Goal: Find specific page/section: Find specific page/section

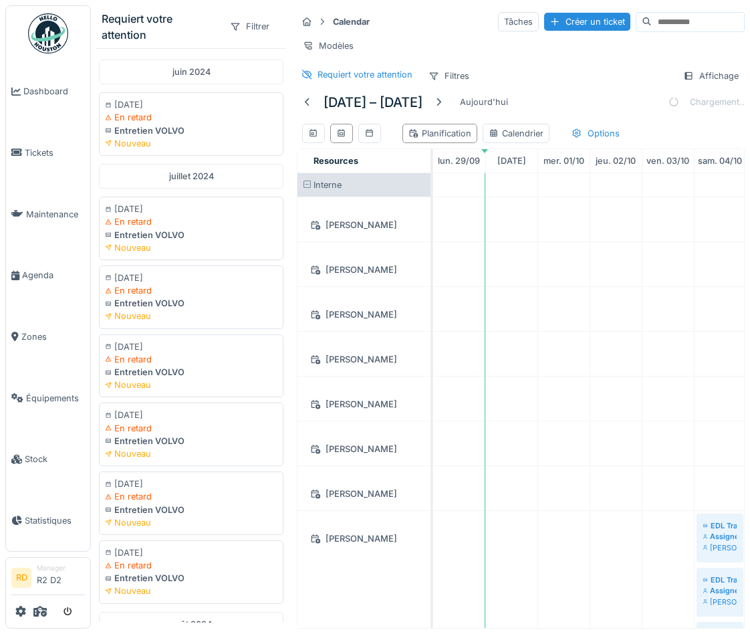
scroll to position [1889, 0]
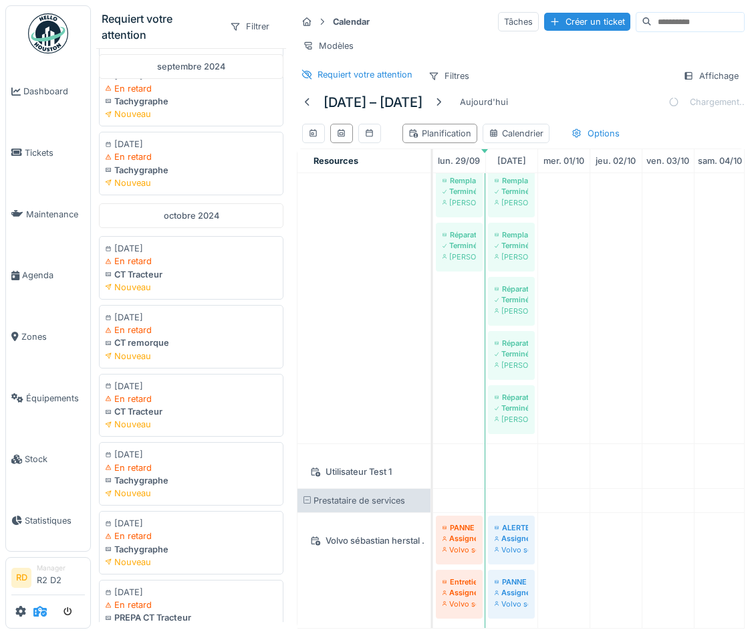
click at [40, 609] on icon at bounding box center [39, 611] width 13 height 11
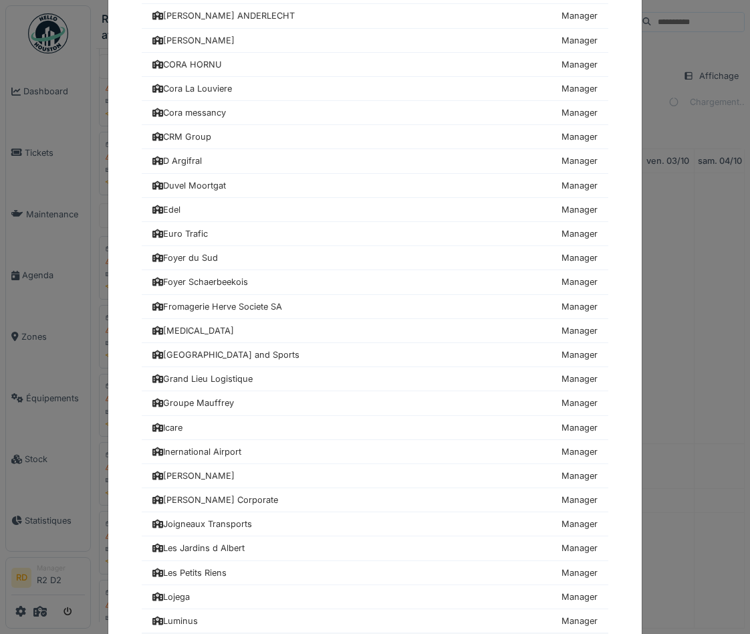
scroll to position [466, 0]
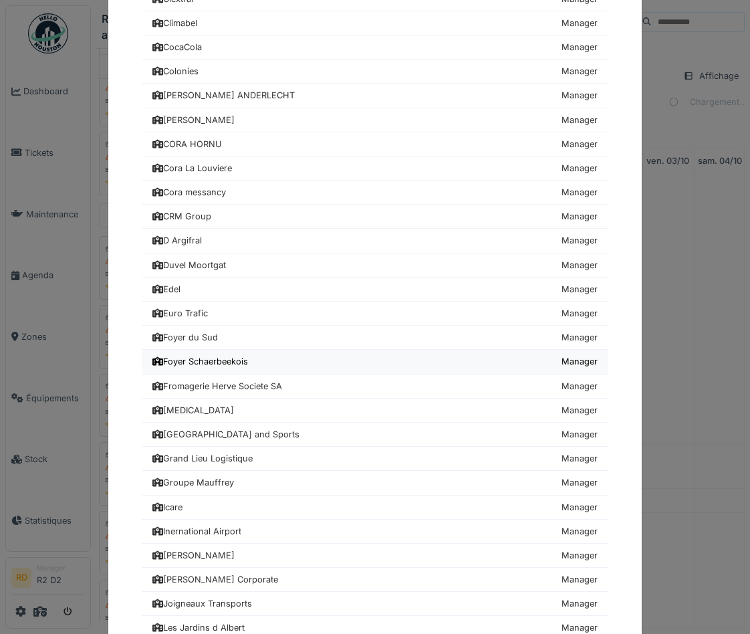
click at [188, 365] on div "Foyer Schaerbeekois" at bounding box center [200, 361] width 96 height 13
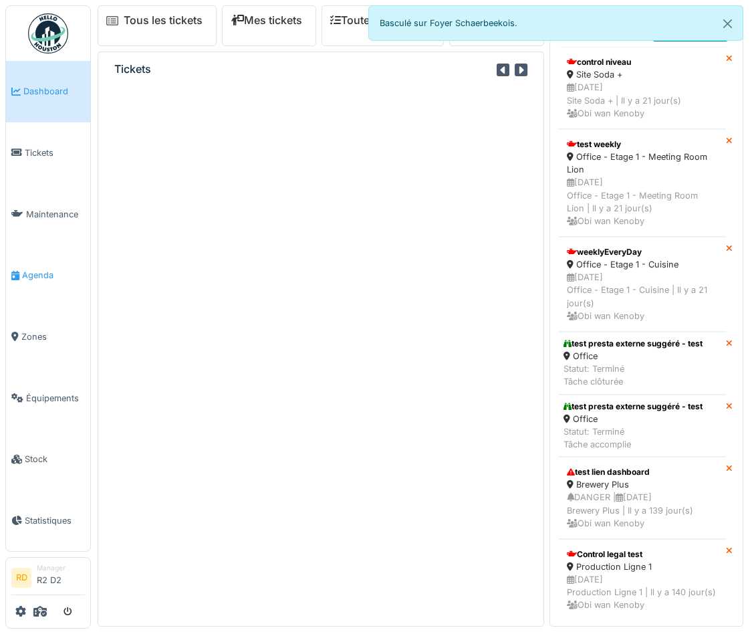
click at [35, 285] on link "Agenda" at bounding box center [48, 276] width 84 height 62
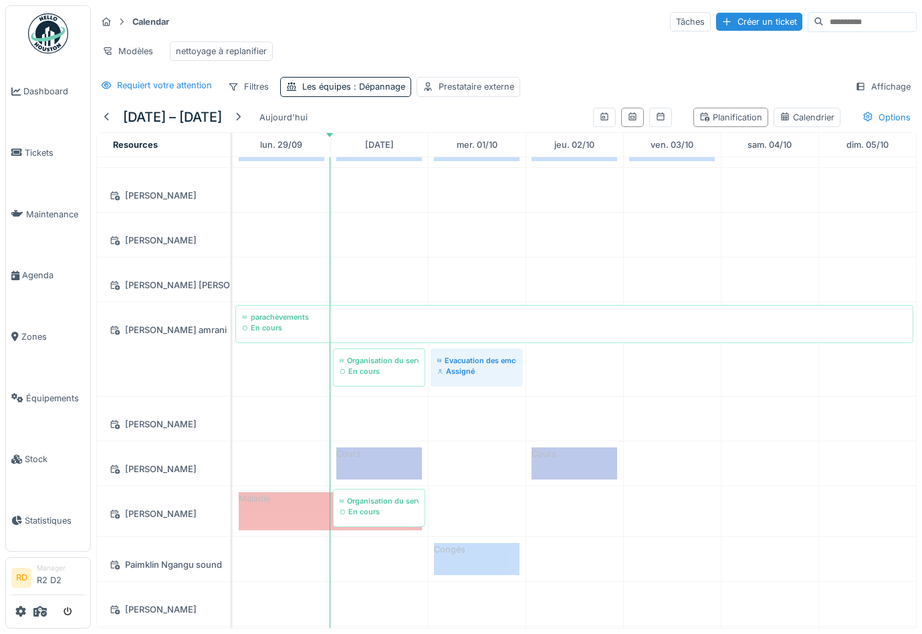
scroll to position [120, 0]
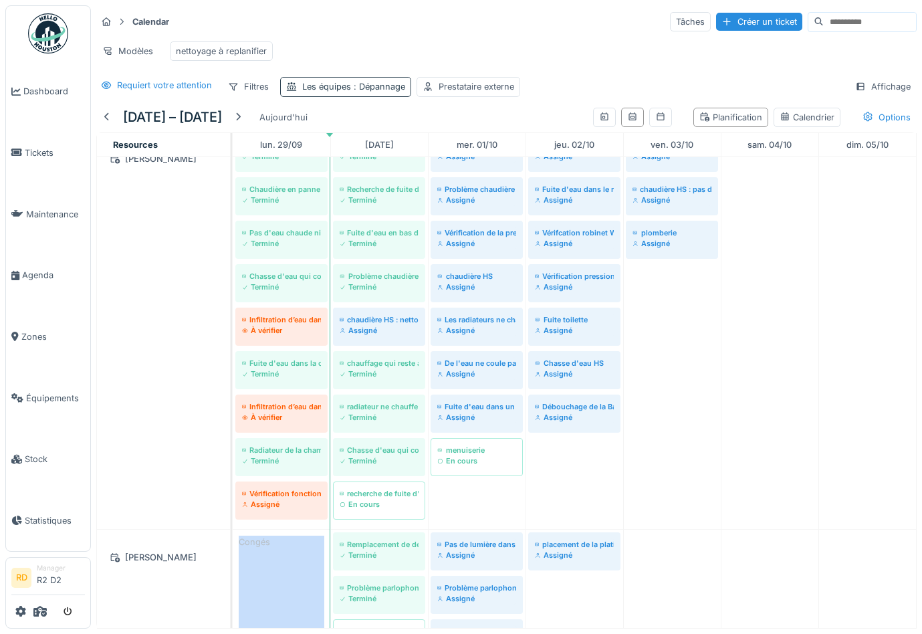
click at [353, 81] on div "Les équipes : Dépannage" at bounding box center [353, 86] width 103 height 13
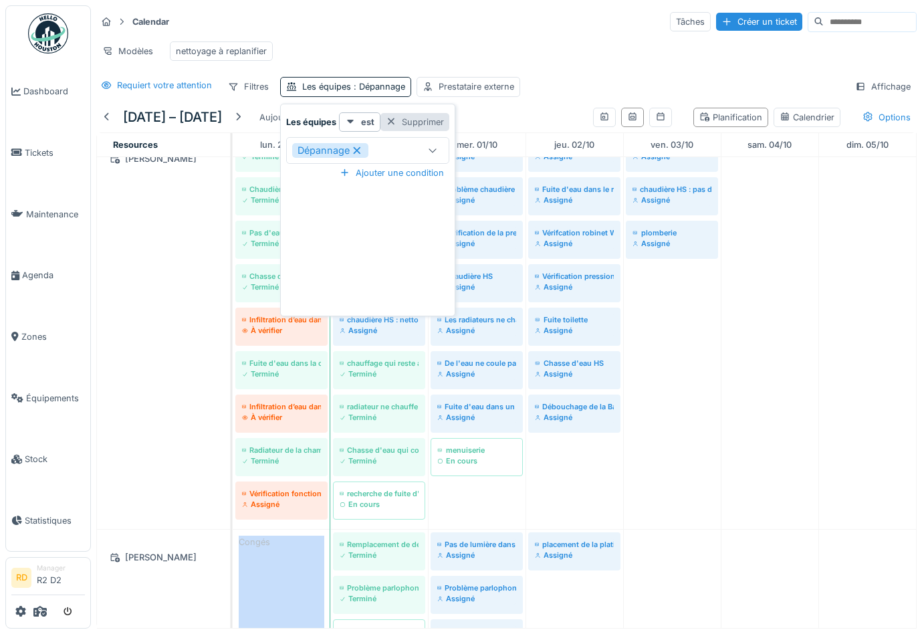
click at [399, 119] on div "Supprimer" at bounding box center [414, 122] width 69 height 18
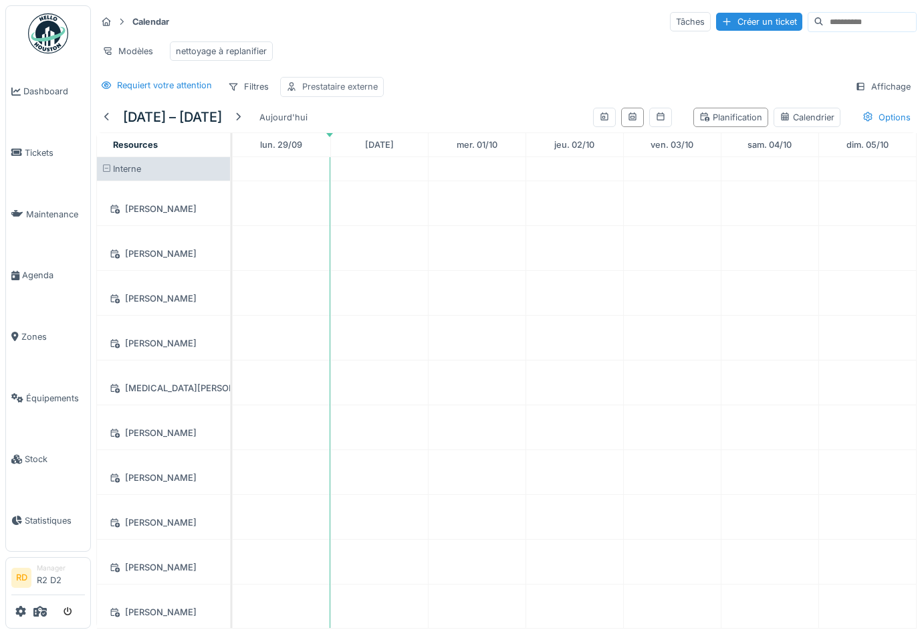
click at [348, 82] on div "Prestataire externe" at bounding box center [340, 86] width 76 height 13
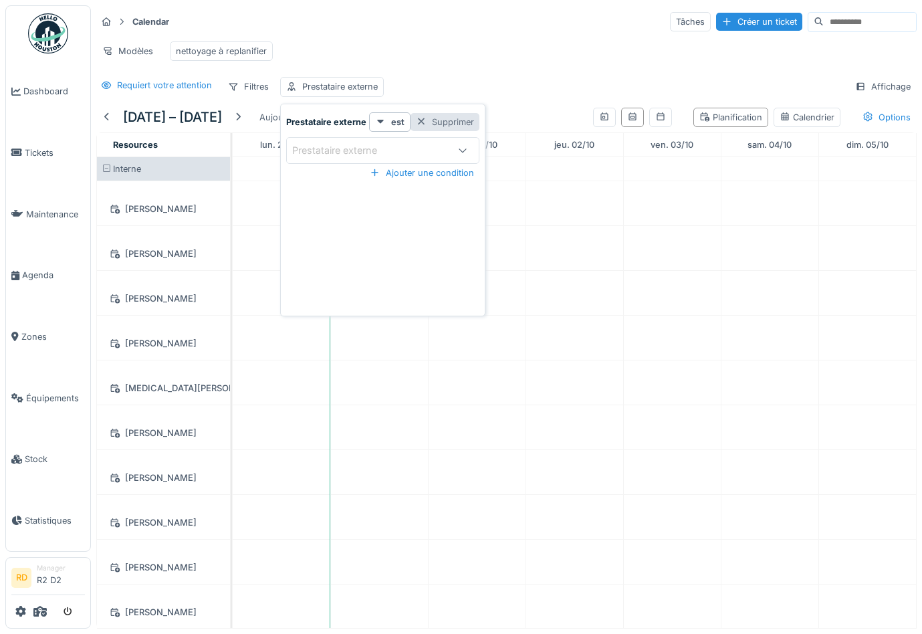
click at [431, 124] on div "Supprimer" at bounding box center [445, 122] width 69 height 18
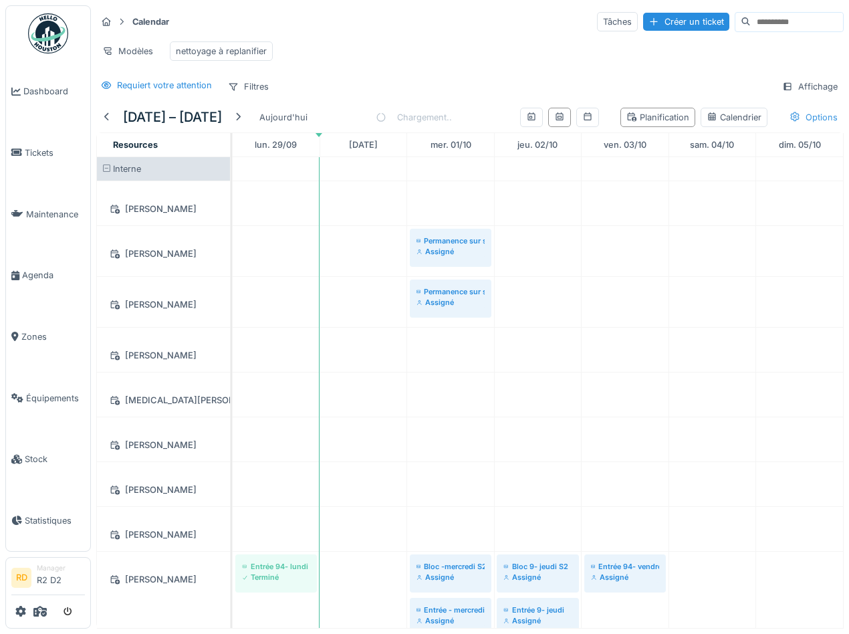
click at [808, 116] on div "Options" at bounding box center [814, 117] width 60 height 19
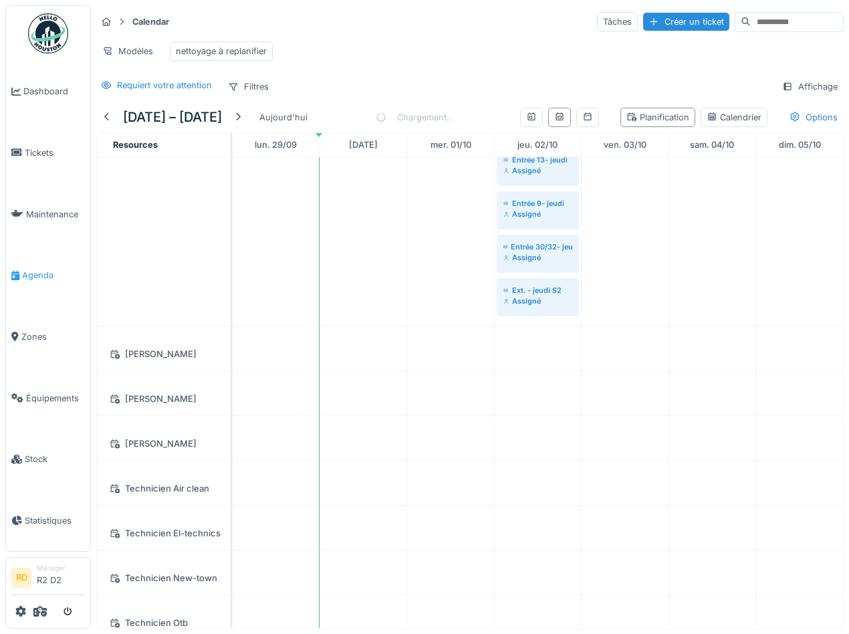
click at [37, 278] on span "Agenda" at bounding box center [53, 275] width 63 height 13
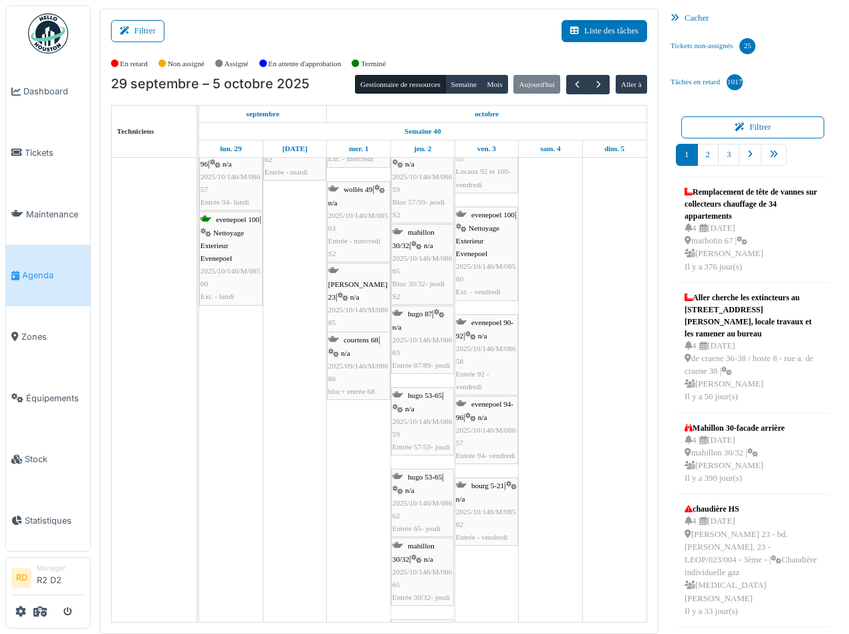
scroll to position [1341, 0]
